Goal: Task Accomplishment & Management: Use online tool/utility

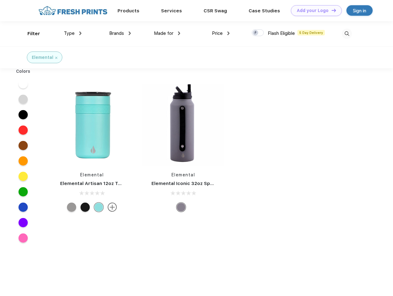
click at [314, 10] on link "Add your Logo Design Tool" at bounding box center [316, 10] width 51 height 11
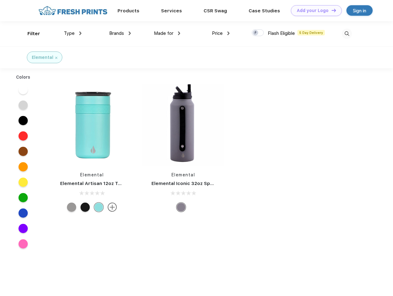
click at [0, 0] on div "Design Tool" at bounding box center [0, 0] width 0 height 0
click at [331, 10] on link "Add your Logo Design Tool" at bounding box center [316, 10] width 51 height 11
click at [30, 34] on div "Filter" at bounding box center [33, 33] width 13 height 7
click at [73, 33] on span "Type" at bounding box center [69, 34] width 11 height 6
click at [120, 33] on span "Brands" at bounding box center [116, 34] width 15 height 6
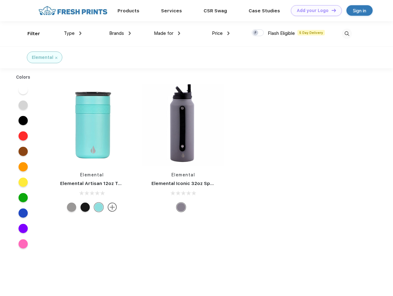
click at [167, 33] on span "Made for" at bounding box center [163, 34] width 19 height 6
click at [221, 33] on span "Price" at bounding box center [217, 34] width 11 height 6
click at [258, 33] on div at bounding box center [257, 32] width 12 height 7
click at [255, 33] on input "checkbox" at bounding box center [253, 31] width 4 height 4
click at [346, 34] on img at bounding box center [346, 34] width 10 height 10
